Goal: Feedback & Contribution: Leave review/rating

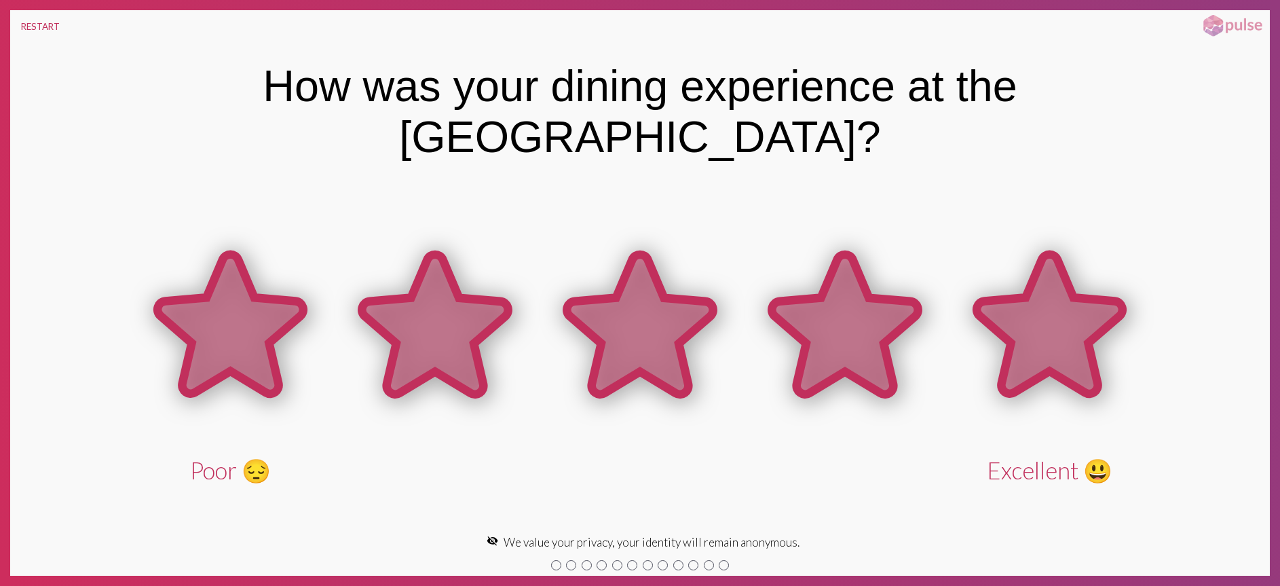
click at [1054, 297] on icon at bounding box center [1050, 325] width 146 height 140
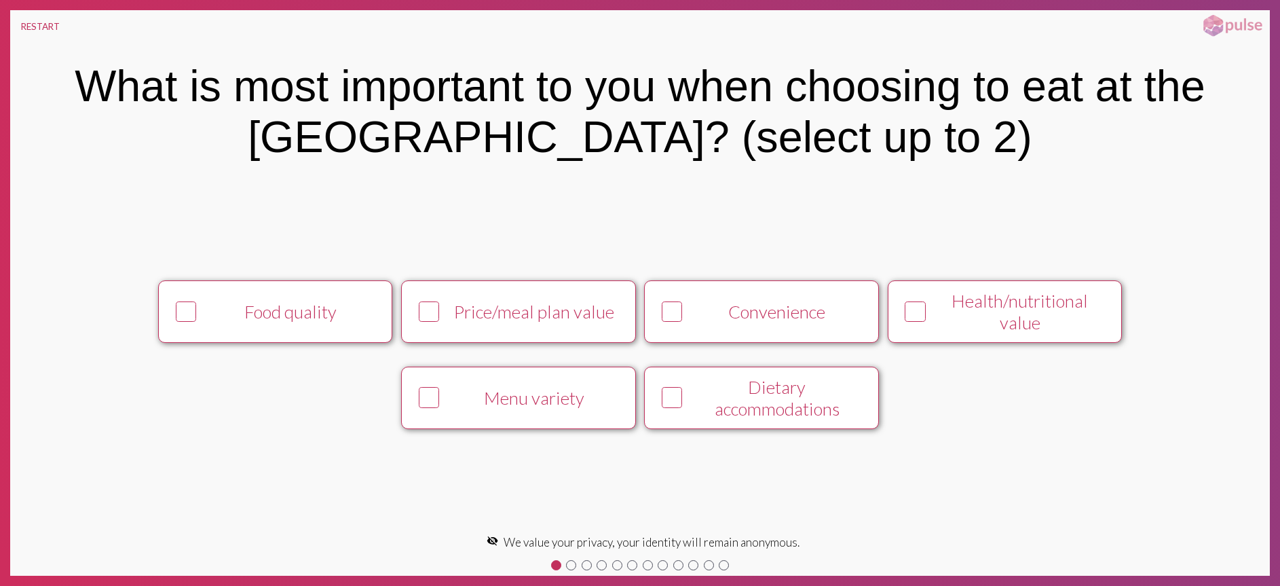
click at [676, 388] on icon at bounding box center [673, 397] width 18 height 18
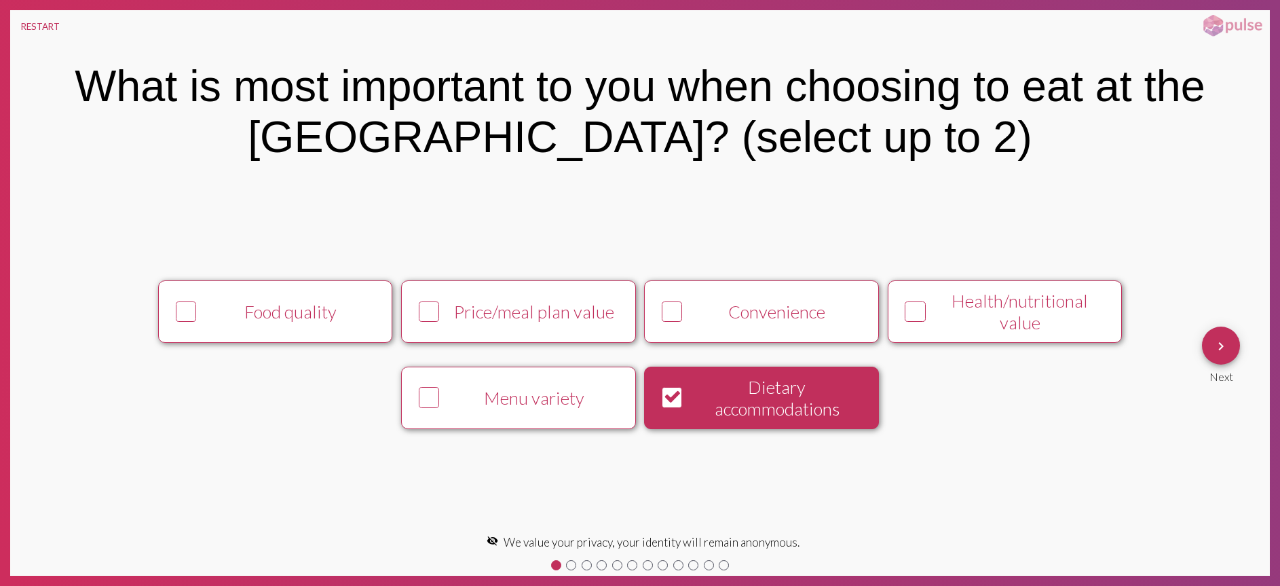
click at [672, 299] on div at bounding box center [672, 312] width 31 height 31
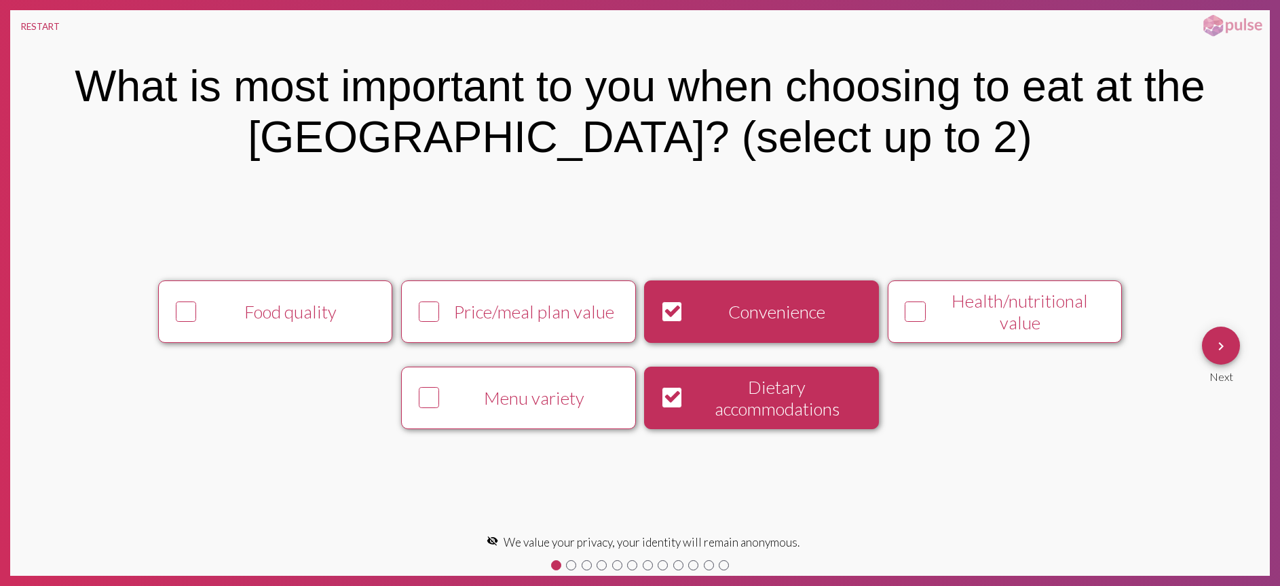
click at [1212, 346] on button "keyboard_arrow_right" at bounding box center [1221, 345] width 38 height 38
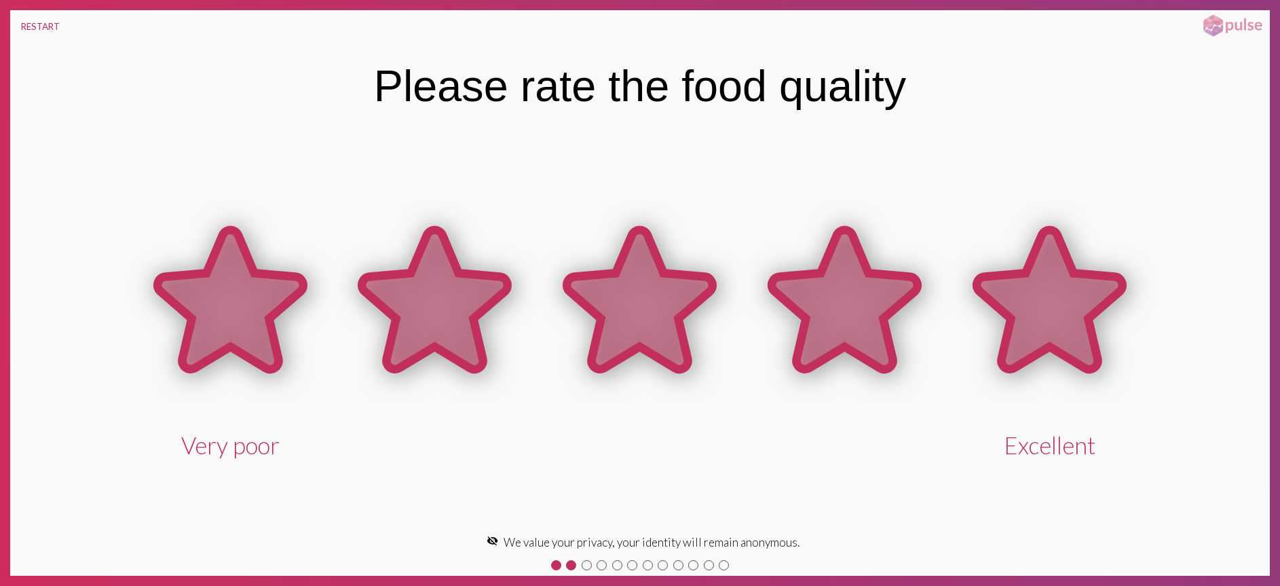
click at [1085, 305] on icon at bounding box center [1050, 299] width 146 height 140
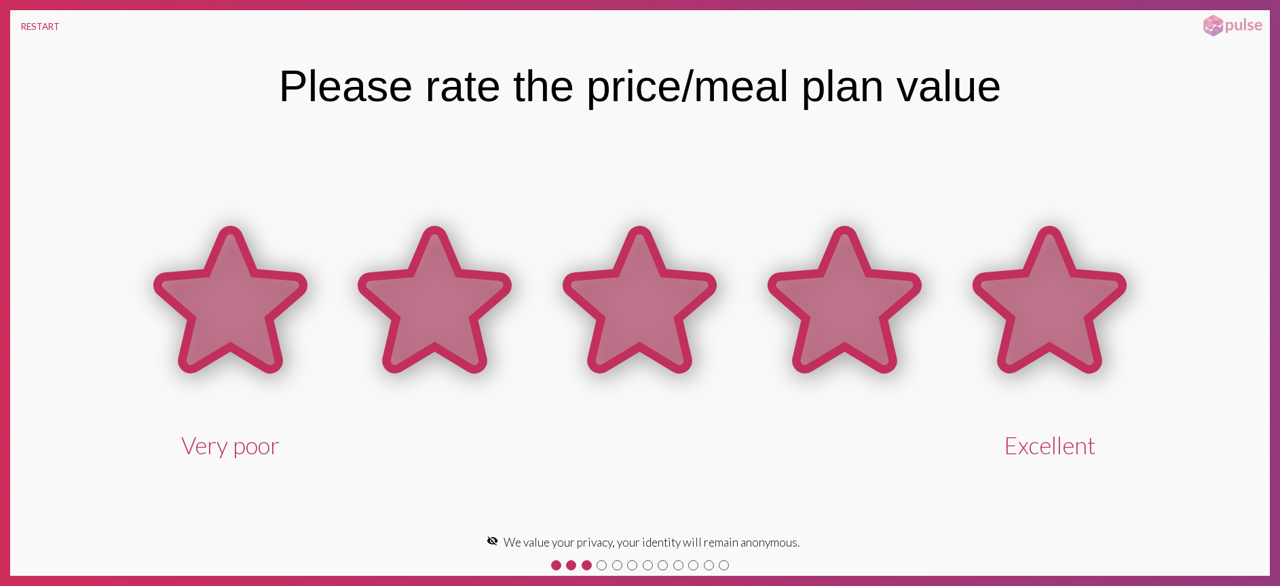
click at [1078, 314] on icon at bounding box center [1050, 299] width 146 height 140
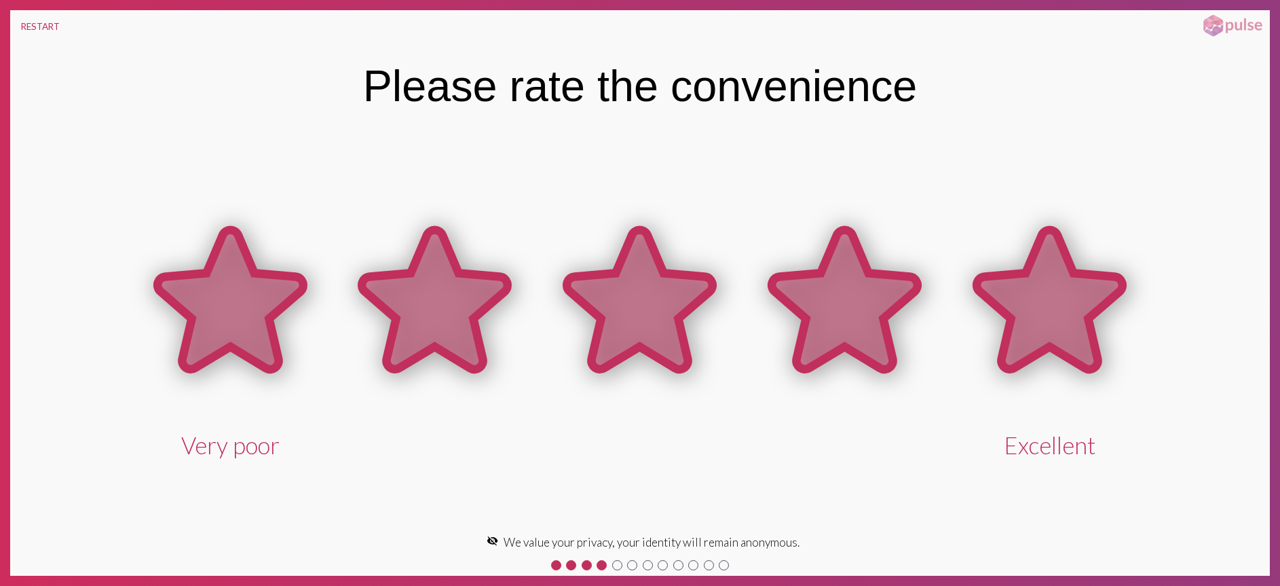
click at [1065, 312] on icon at bounding box center [1050, 299] width 146 height 140
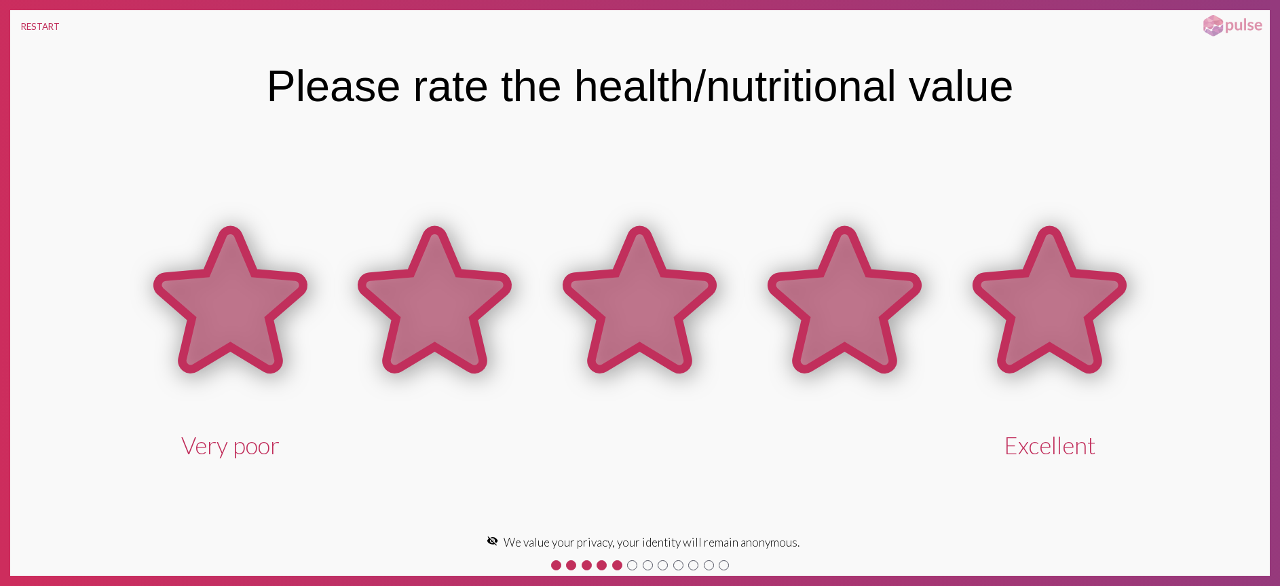
click at [1056, 310] on icon at bounding box center [1050, 299] width 146 height 140
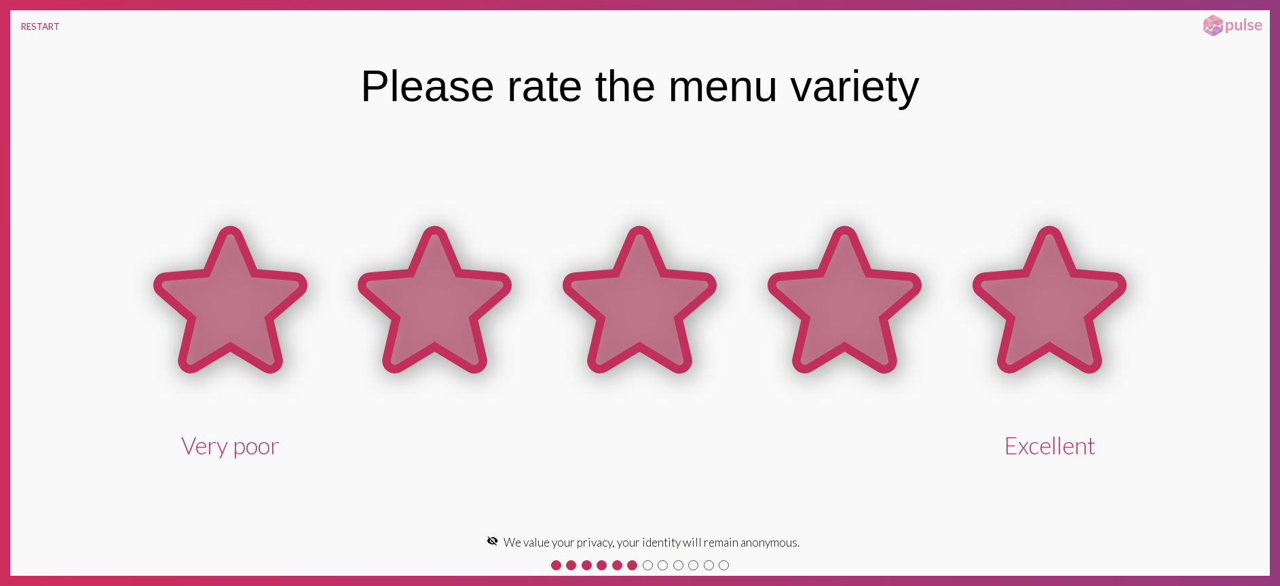
click at [1080, 293] on icon at bounding box center [1050, 299] width 146 height 140
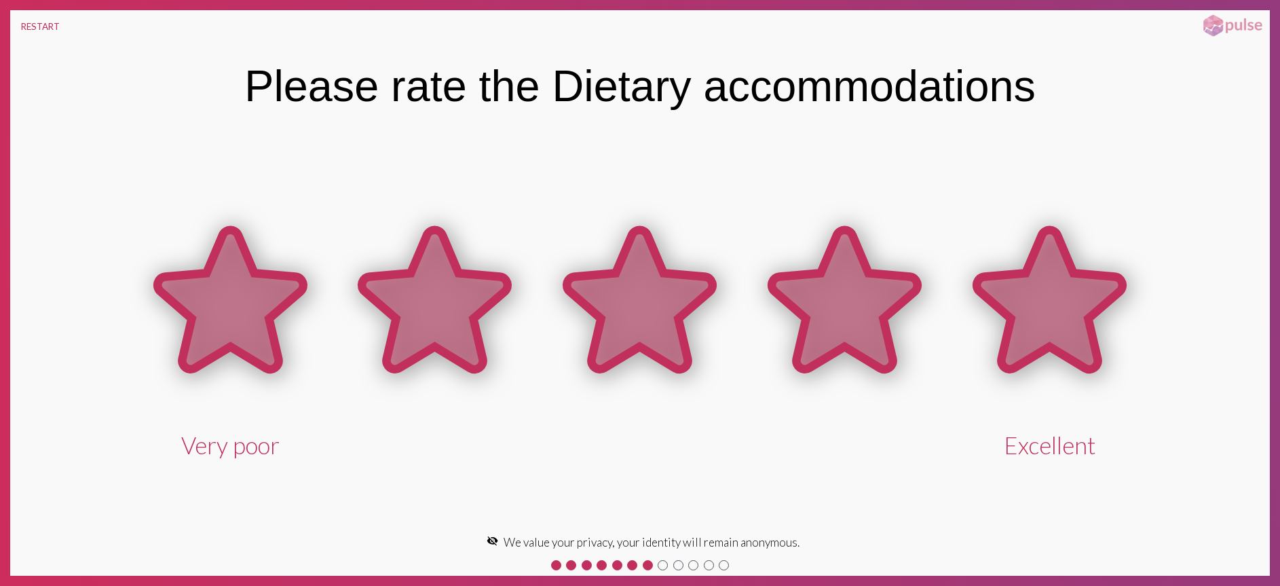
click at [1082, 287] on icon at bounding box center [1050, 299] width 146 height 140
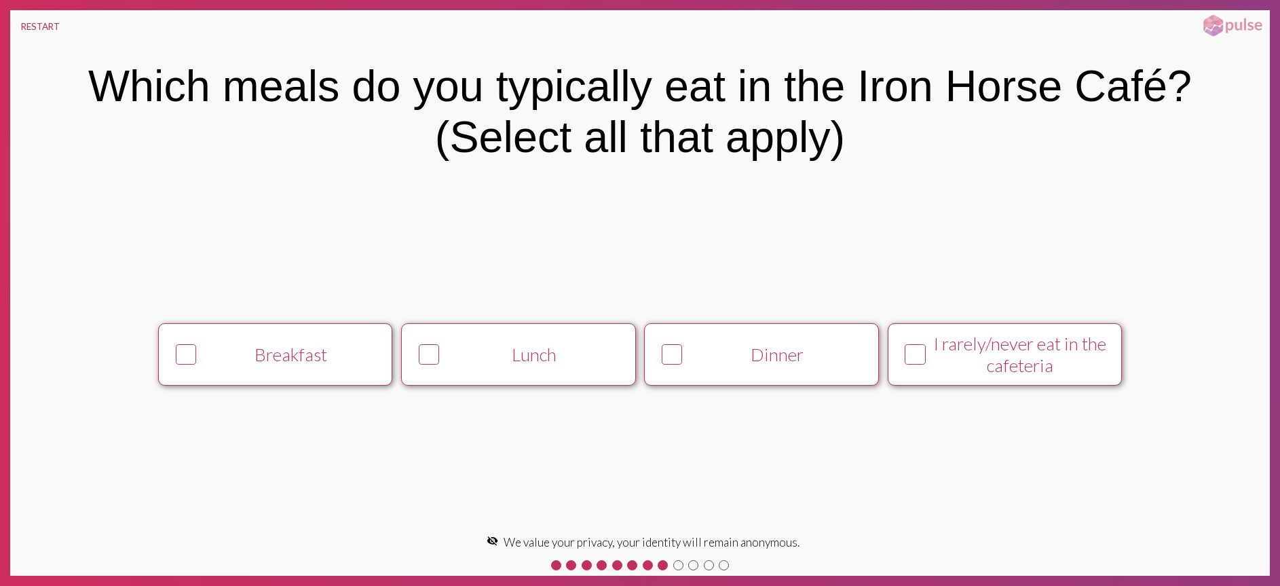
click at [674, 350] on icon at bounding box center [673, 354] width 18 height 18
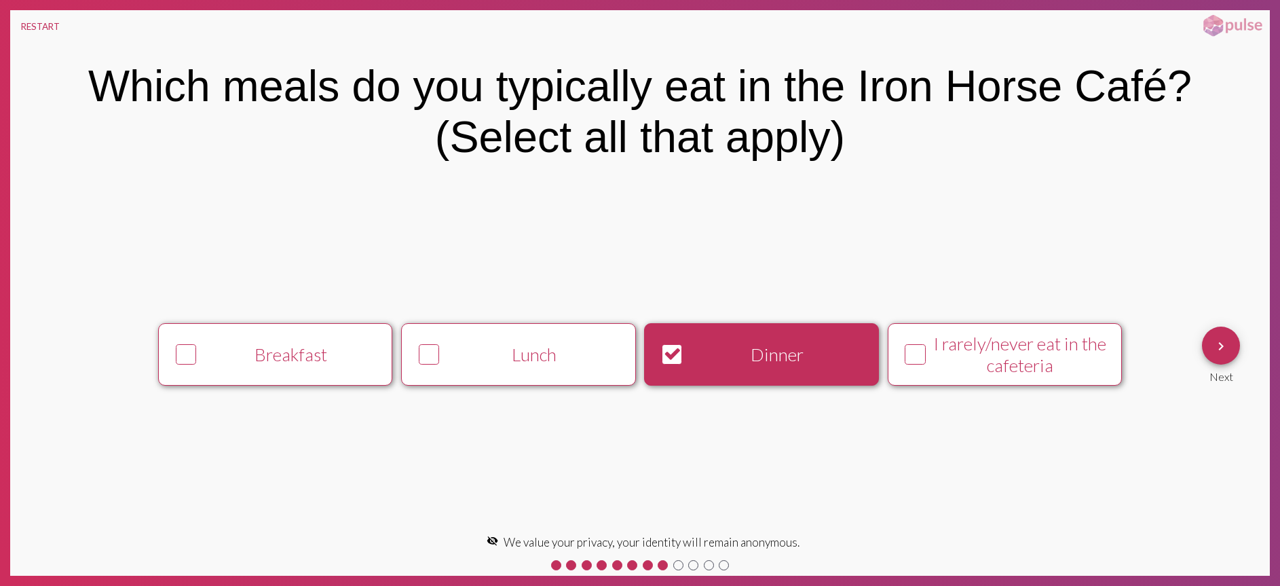
click at [431, 358] on icon at bounding box center [430, 354] width 18 height 18
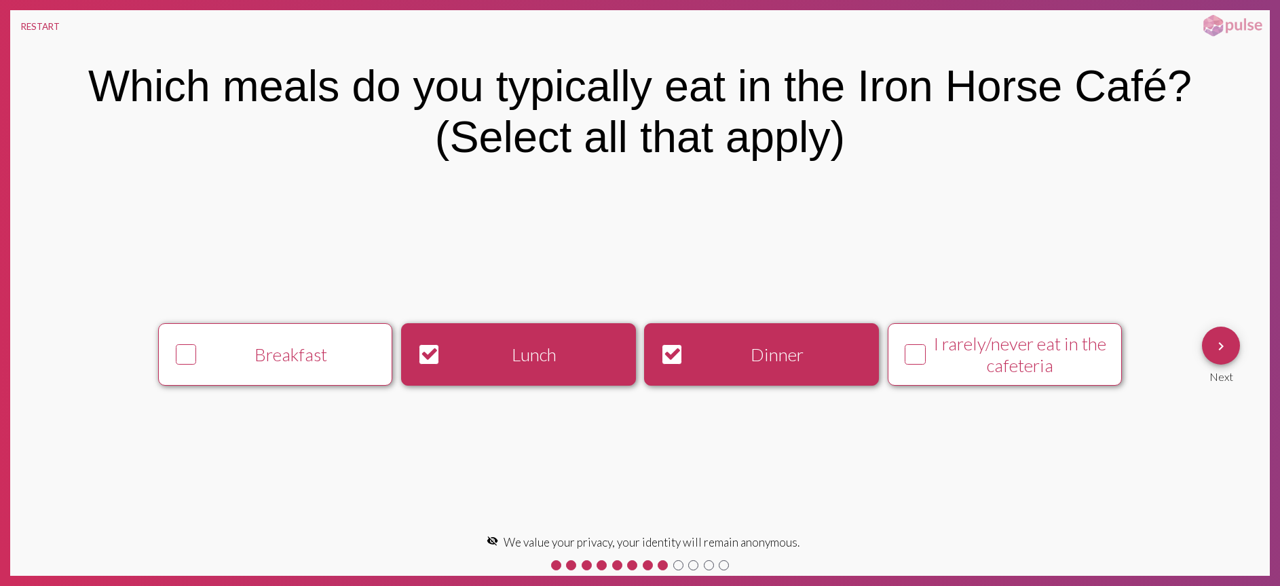
click at [1221, 340] on mat-icon "keyboard_arrow_right" at bounding box center [1221, 346] width 16 height 16
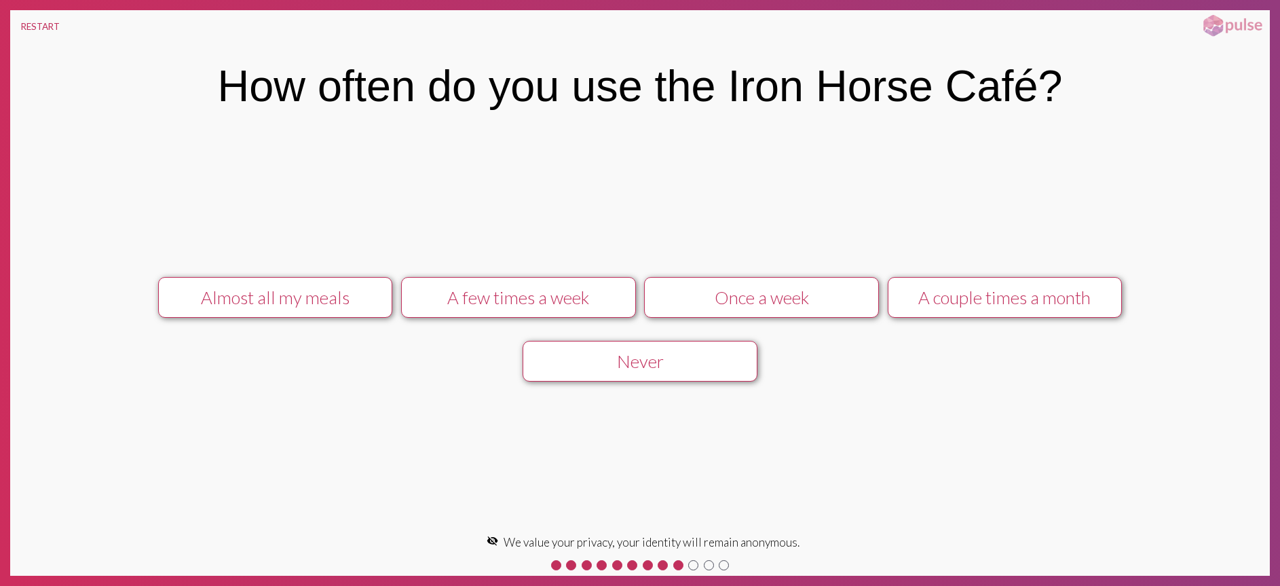
click at [947, 296] on div "A couple times a month" at bounding box center [1005, 297] width 210 height 22
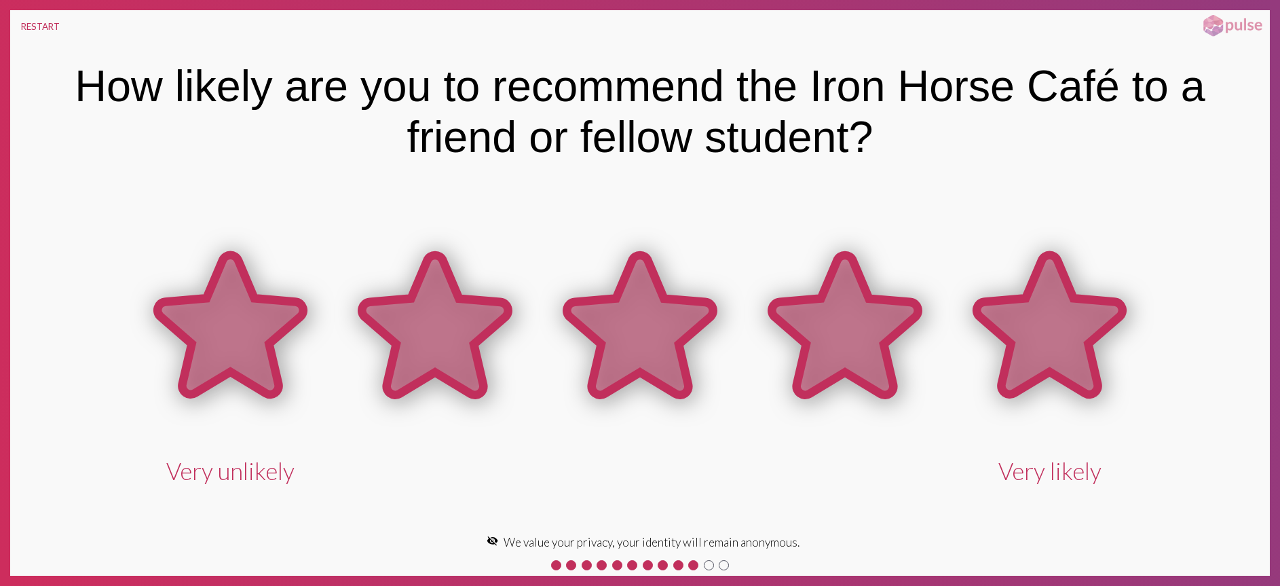
click at [987, 308] on icon at bounding box center [1050, 325] width 146 height 140
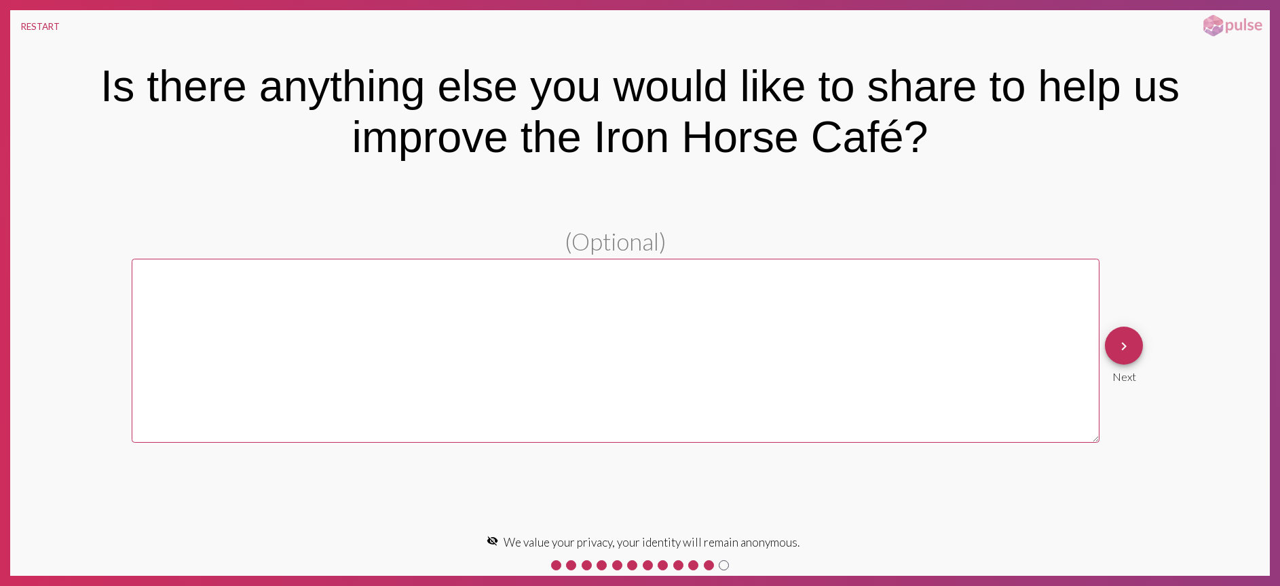
scroll to position [1, 0]
click at [1139, 347] on button "keyboard_arrow_right" at bounding box center [1124, 345] width 38 height 38
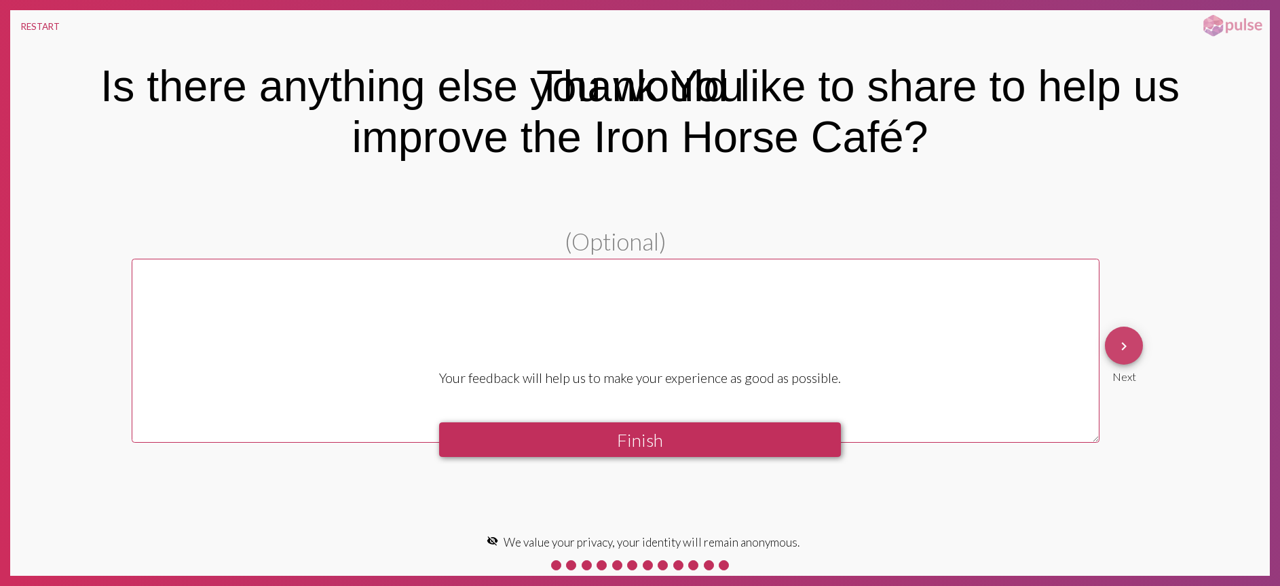
scroll to position [0, 0]
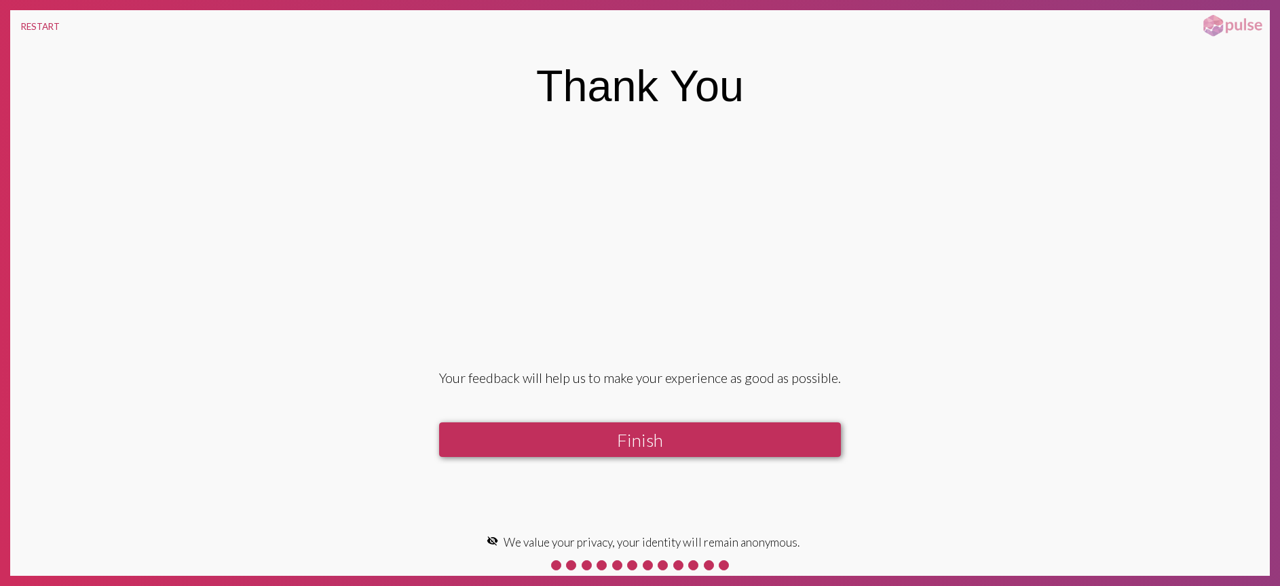
click at [632, 432] on button "Finish" at bounding box center [640, 439] width 402 height 35
